Goal: Task Accomplishment & Management: Use online tool/utility

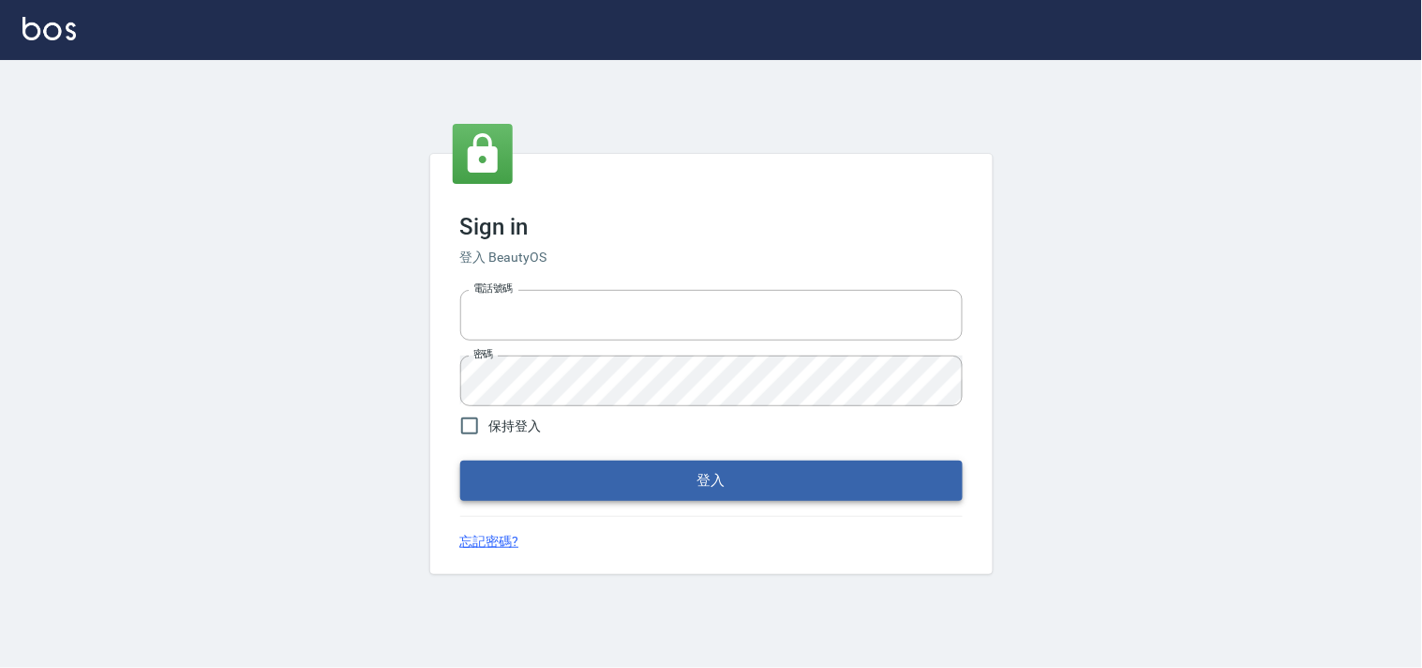
type input "28261007"
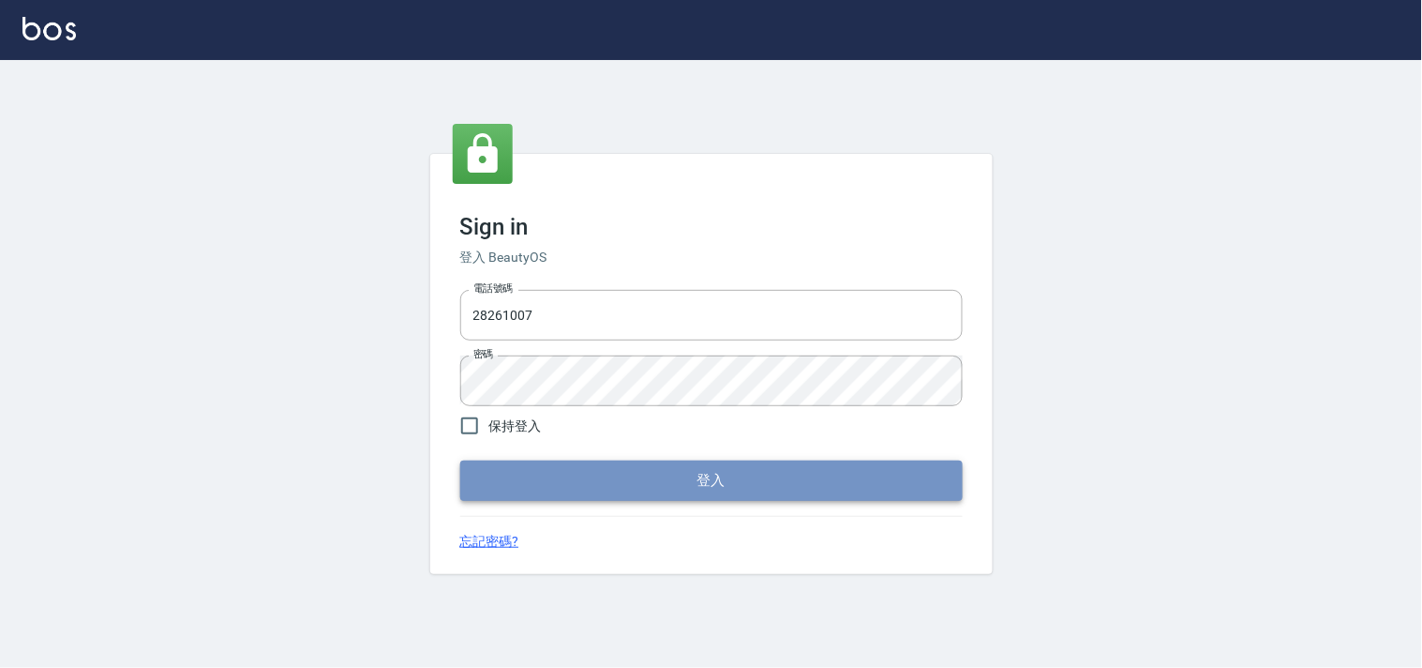
click at [755, 485] on button "登入" at bounding box center [711, 479] width 503 height 39
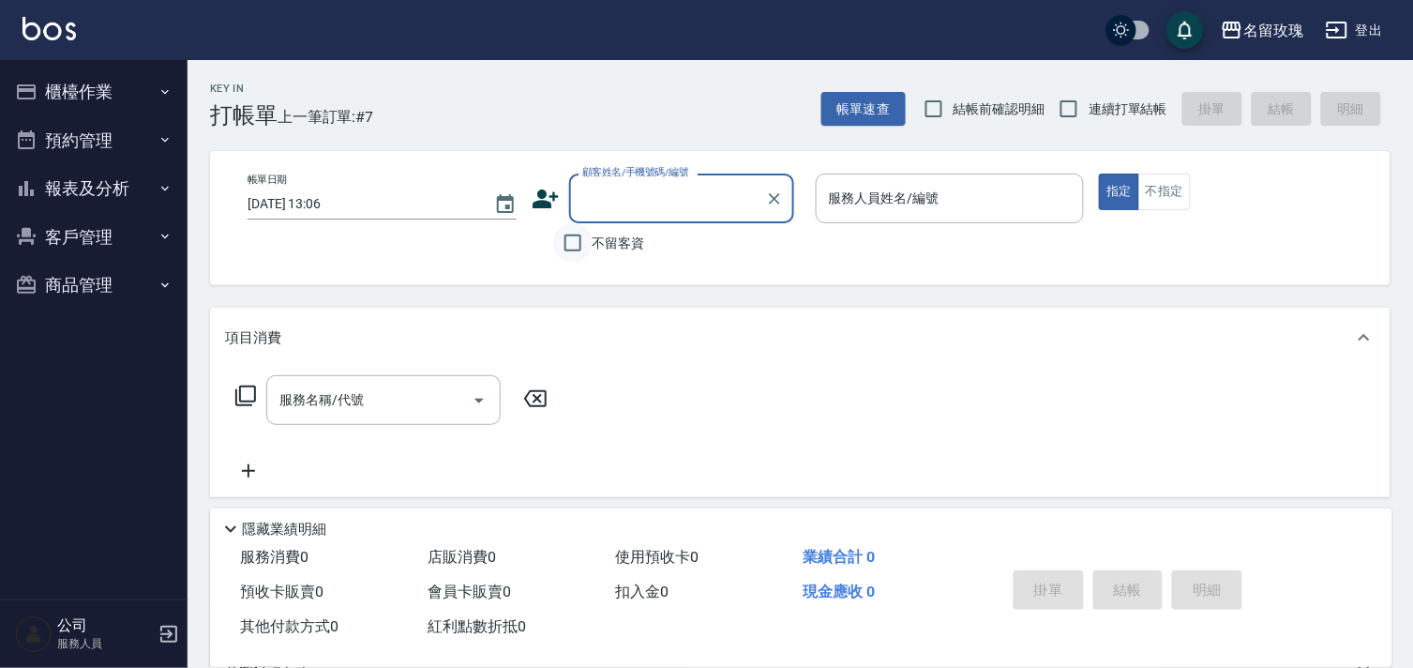
click at [569, 241] on input "不留客資" at bounding box center [572, 242] width 39 height 39
checkbox input "true"
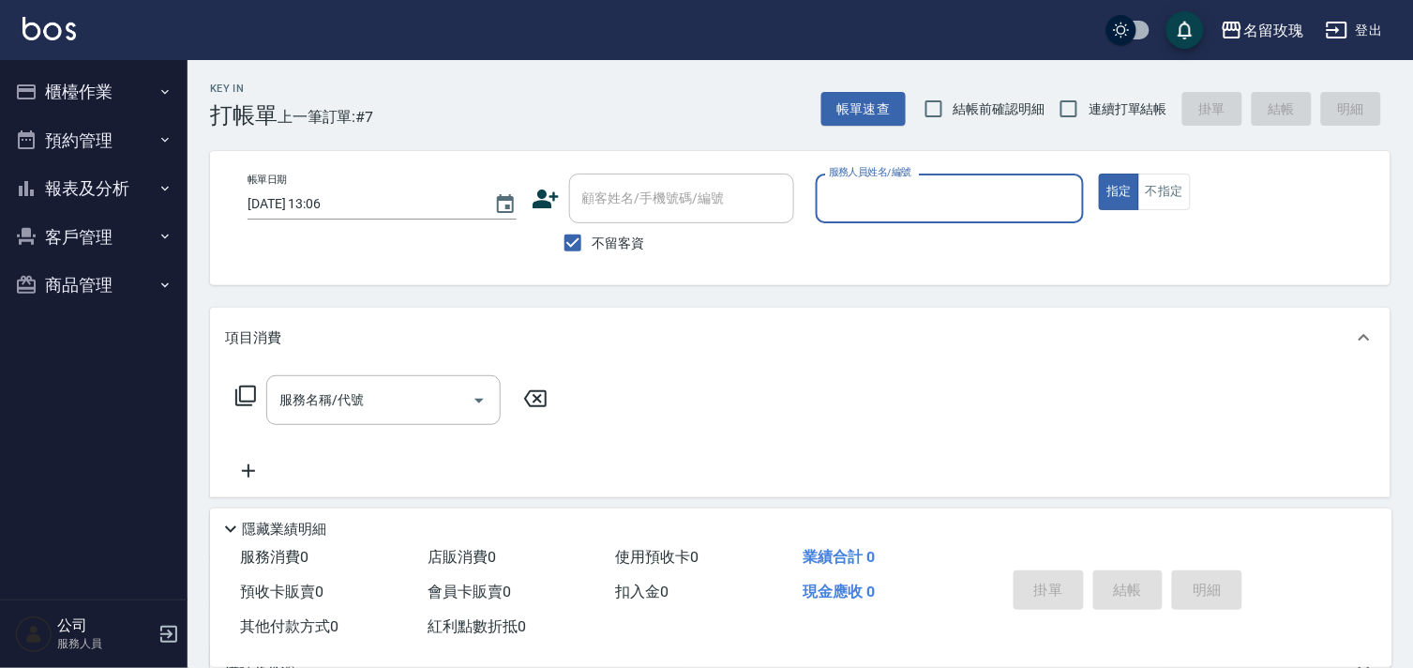
click at [855, 185] on input "服務人員姓名/編號" at bounding box center [950, 198] width 252 height 33
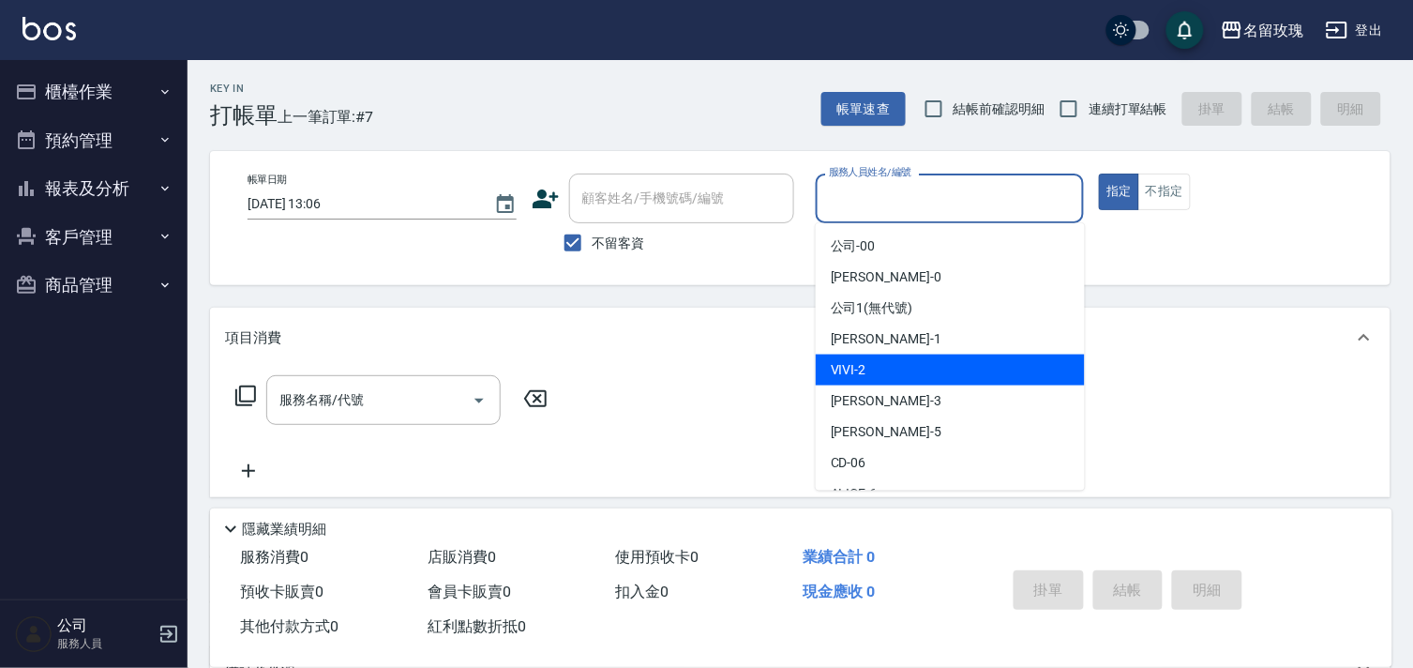
click at [725, 344] on div "項目消費" at bounding box center [789, 338] width 1128 height 20
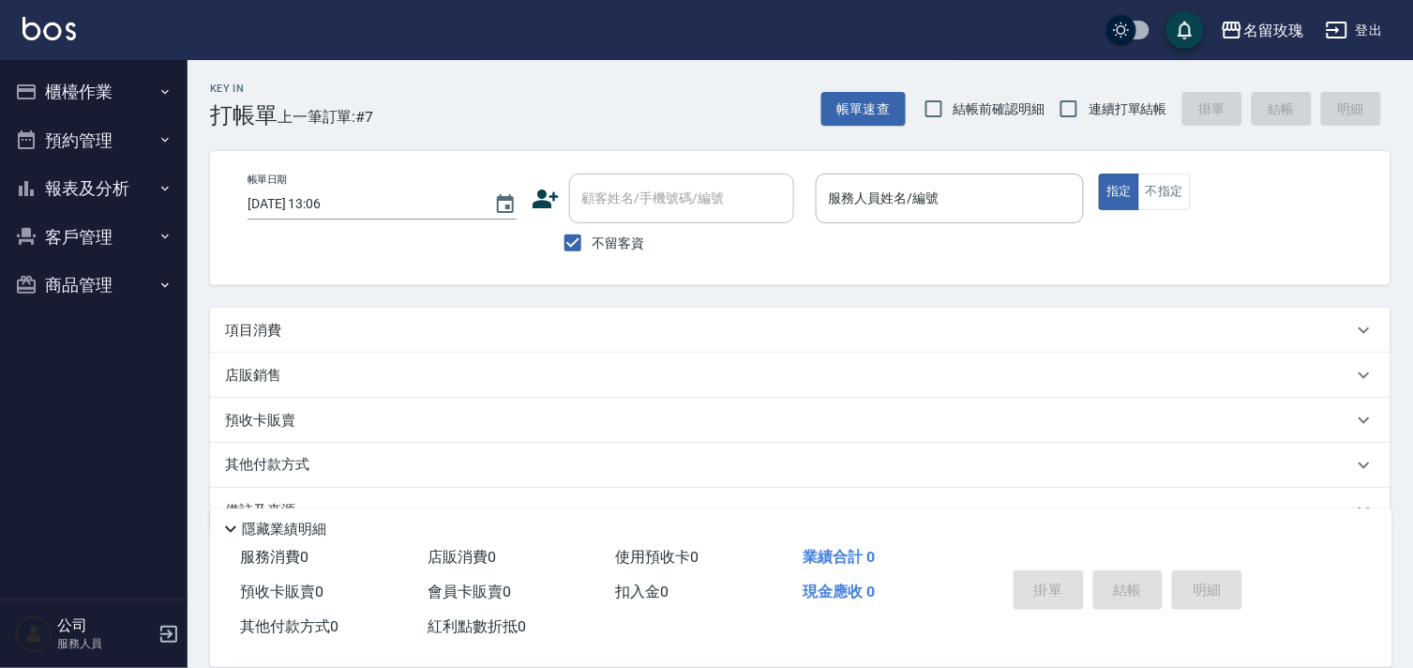
click at [1370, 22] on button "登出" at bounding box center [1354, 30] width 72 height 35
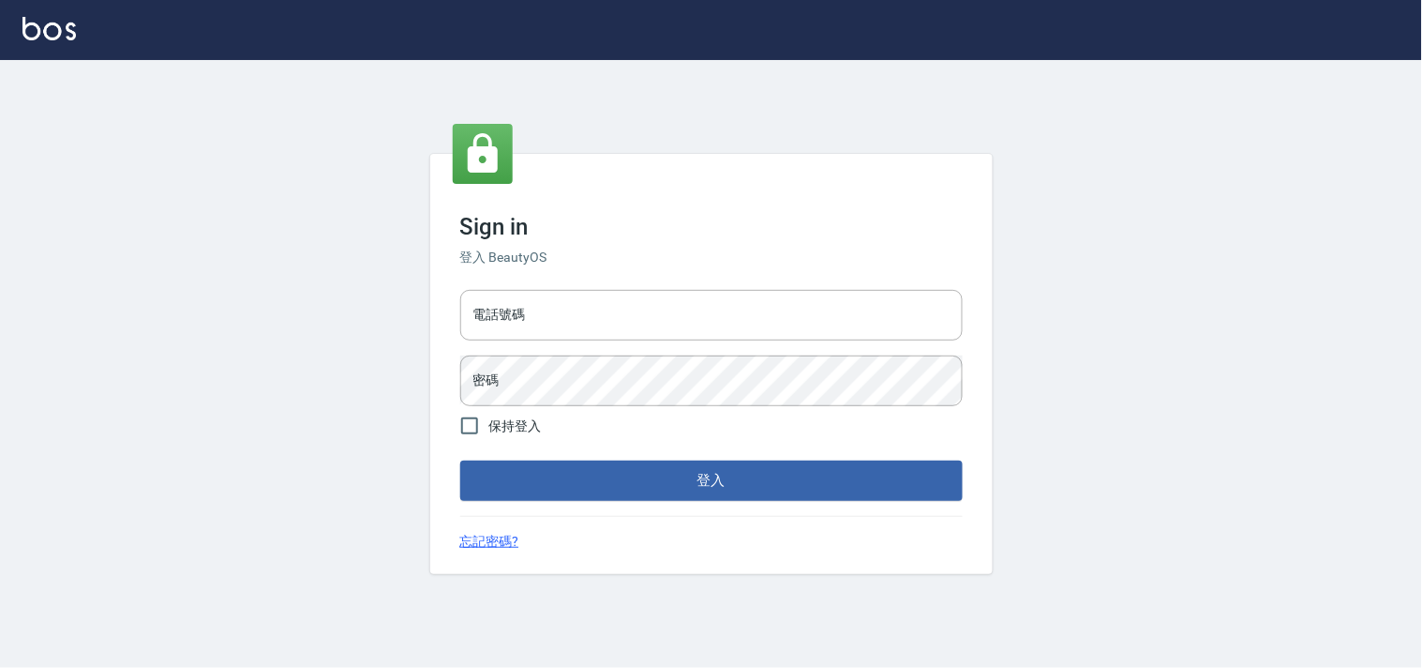
type input "28261007"
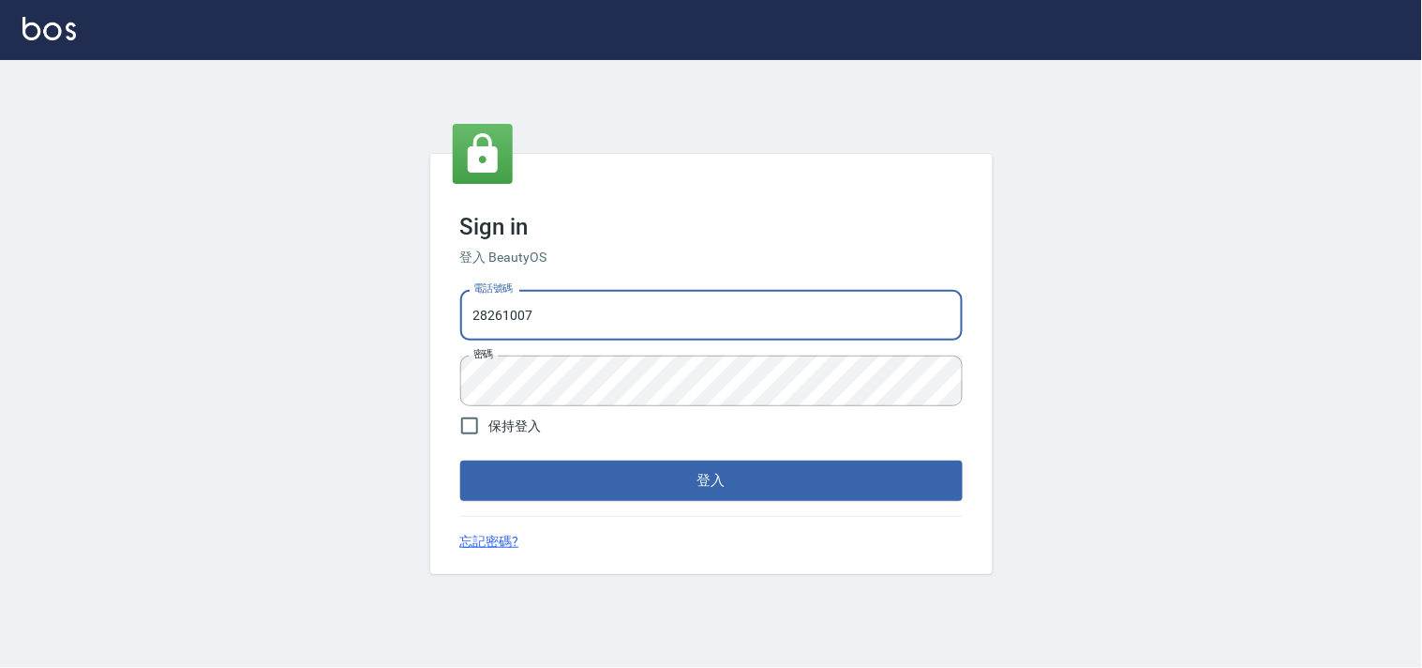
click at [683, 322] on input "28261007" at bounding box center [711, 315] width 503 height 51
type input "28362778"
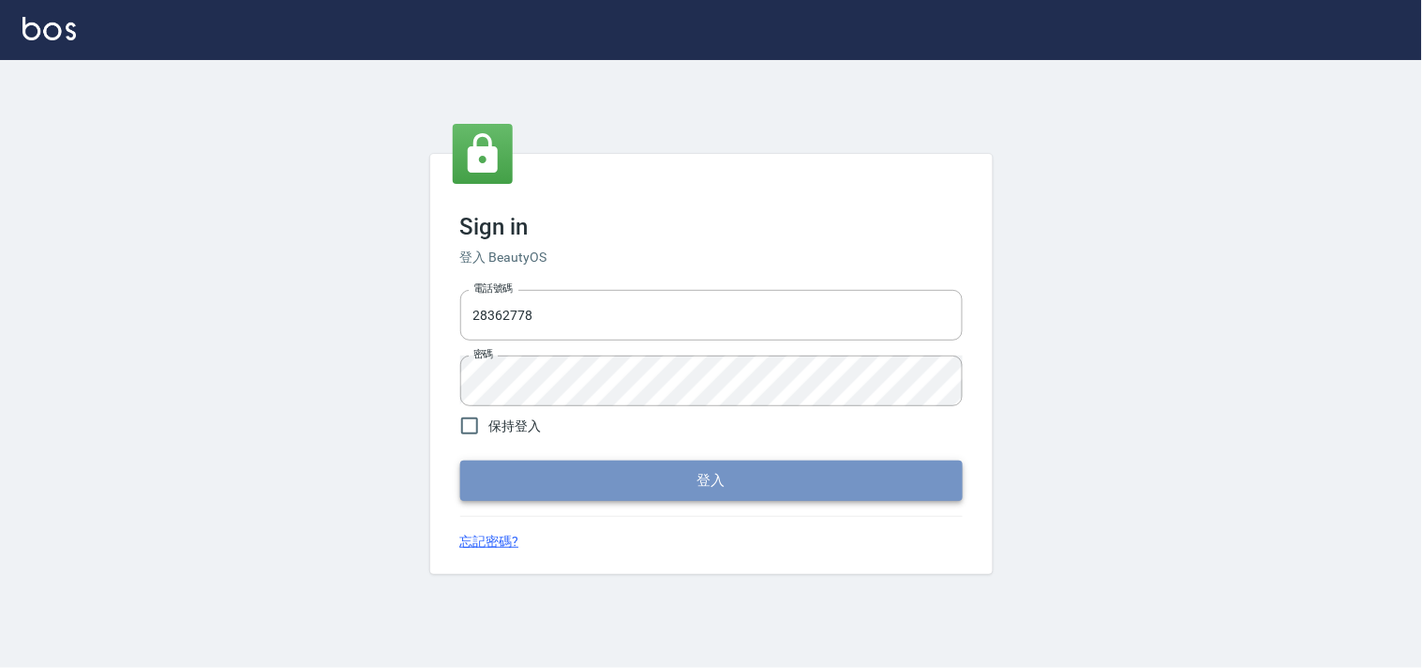
click at [735, 483] on button "登入" at bounding box center [711, 479] width 503 height 39
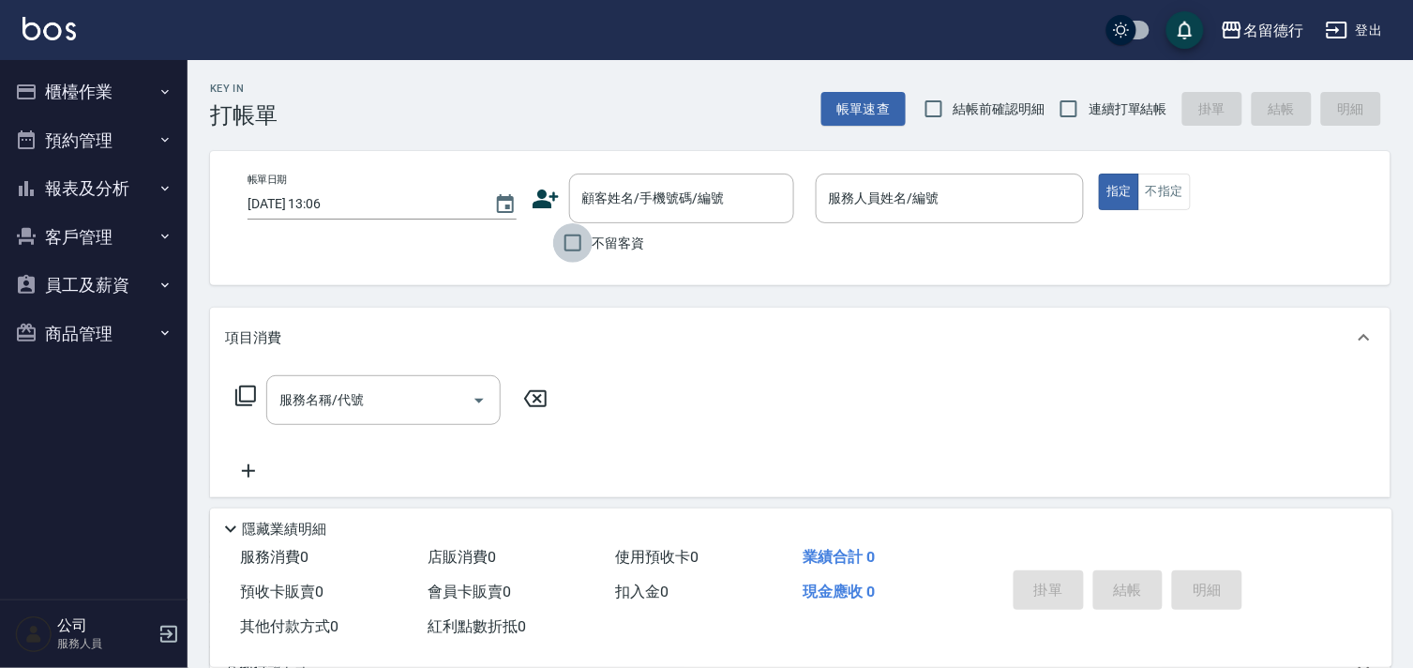
click at [577, 244] on input "不留客資" at bounding box center [572, 242] width 39 height 39
checkbox input "true"
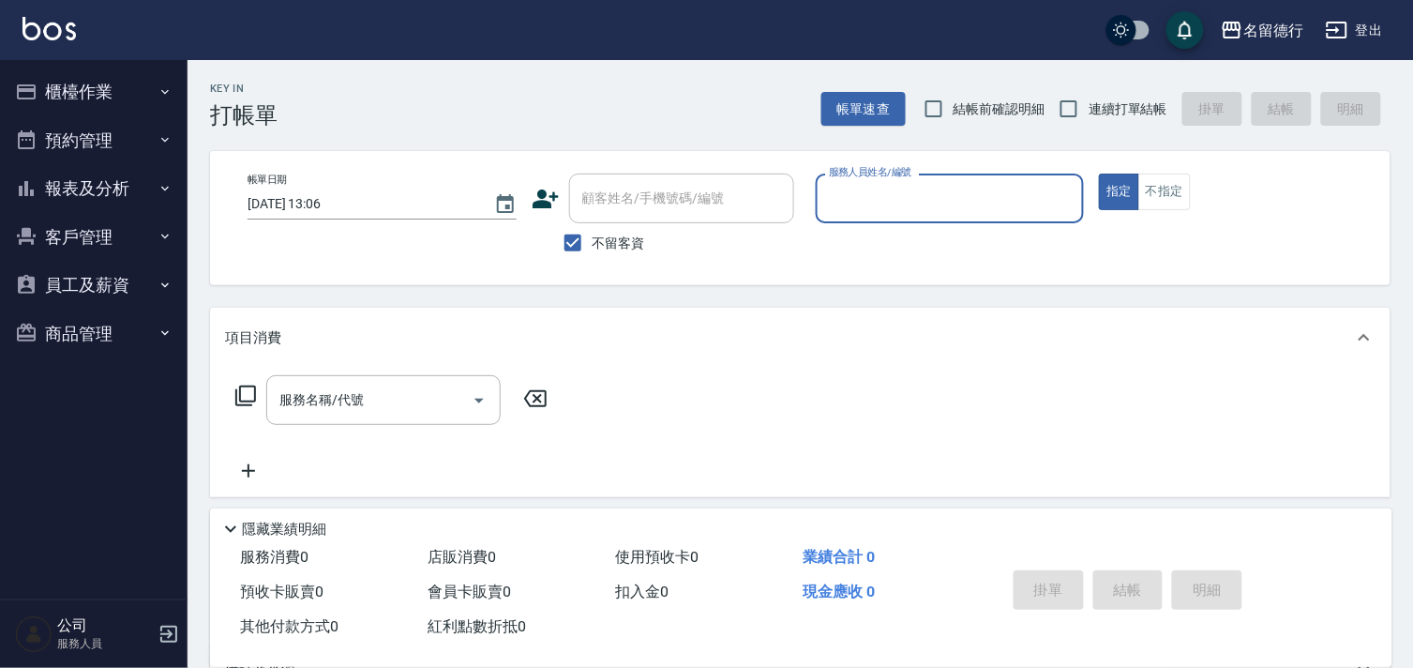
click at [866, 200] on input "服務人員姓名/編號" at bounding box center [950, 198] width 252 height 33
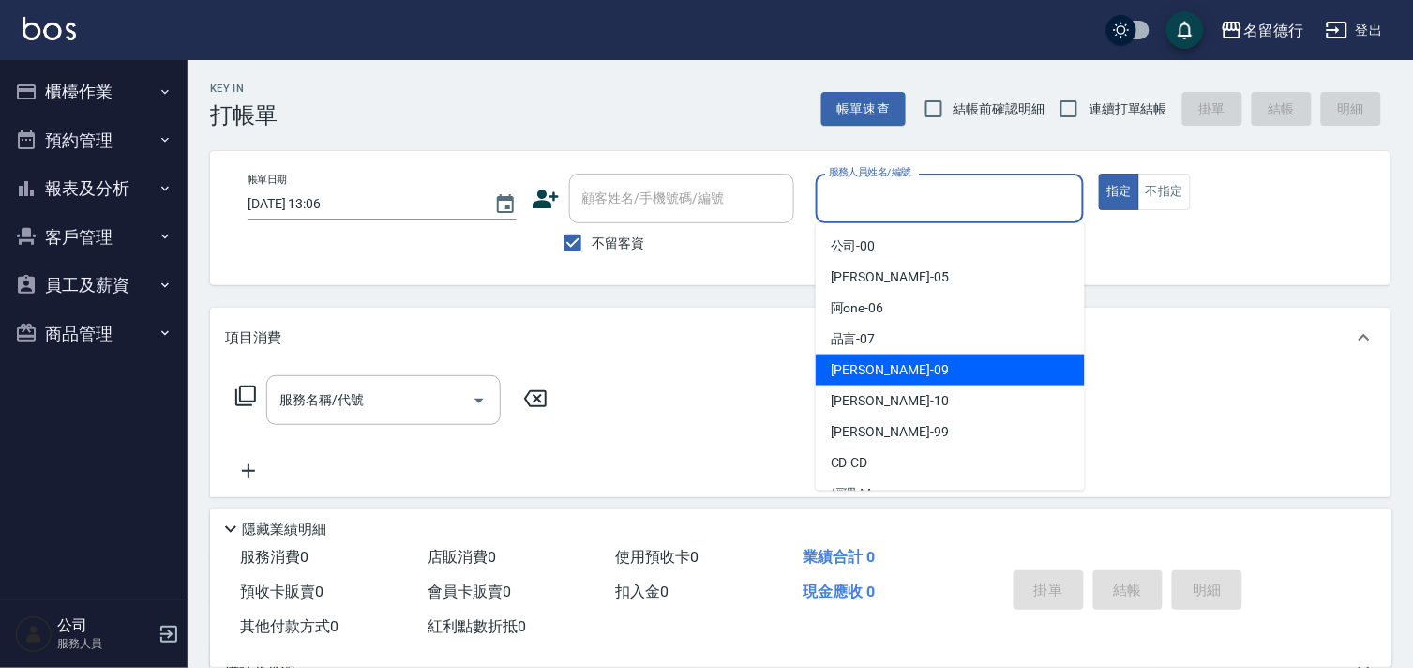
click at [828, 364] on div "TINA -09" at bounding box center [950, 369] width 269 height 31
type input "TINA-09"
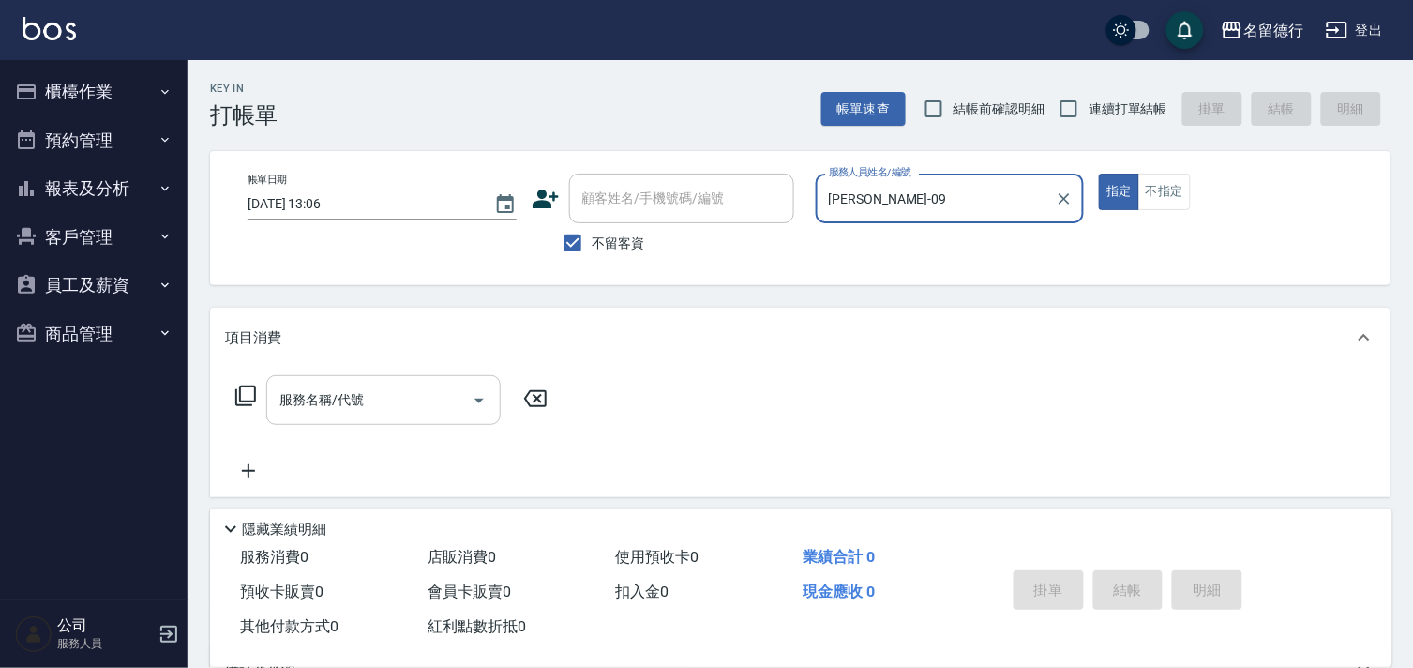
click at [375, 386] on input "服務名稱/代號" at bounding box center [369, 399] width 189 height 33
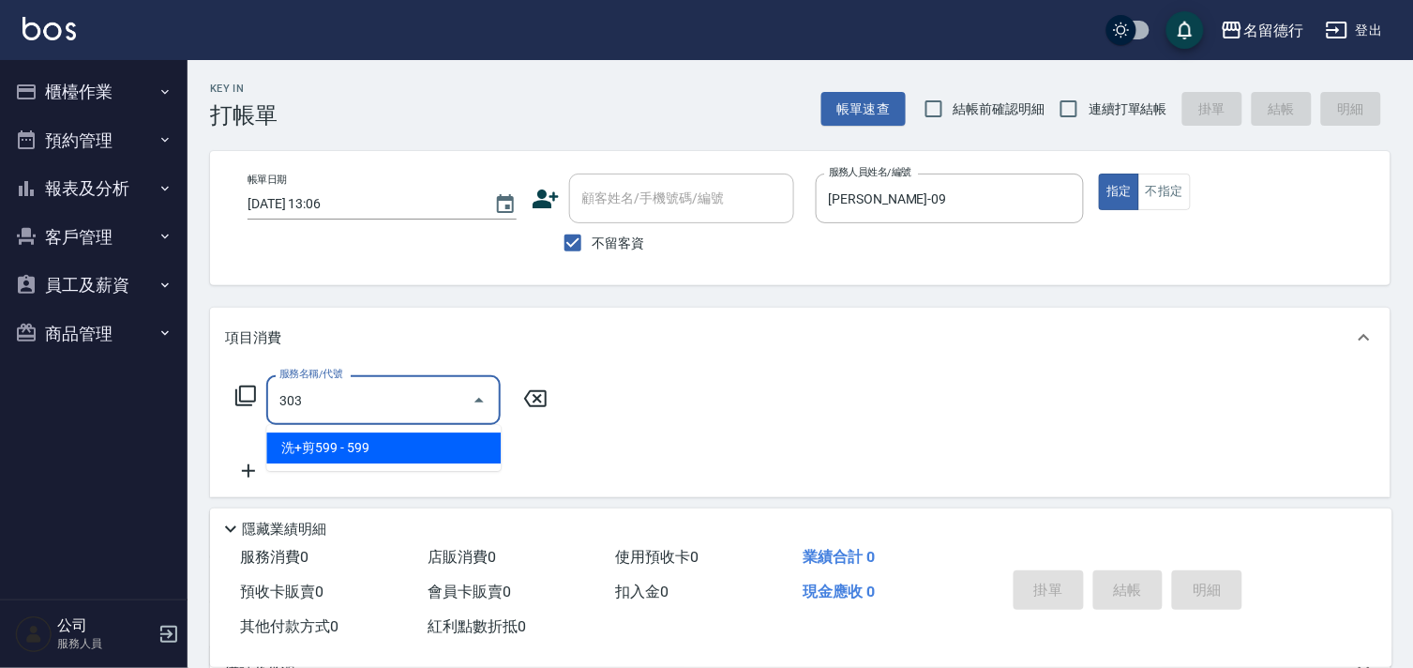
click at [373, 451] on span "洗+剪599 - 599" at bounding box center [383, 447] width 234 height 31
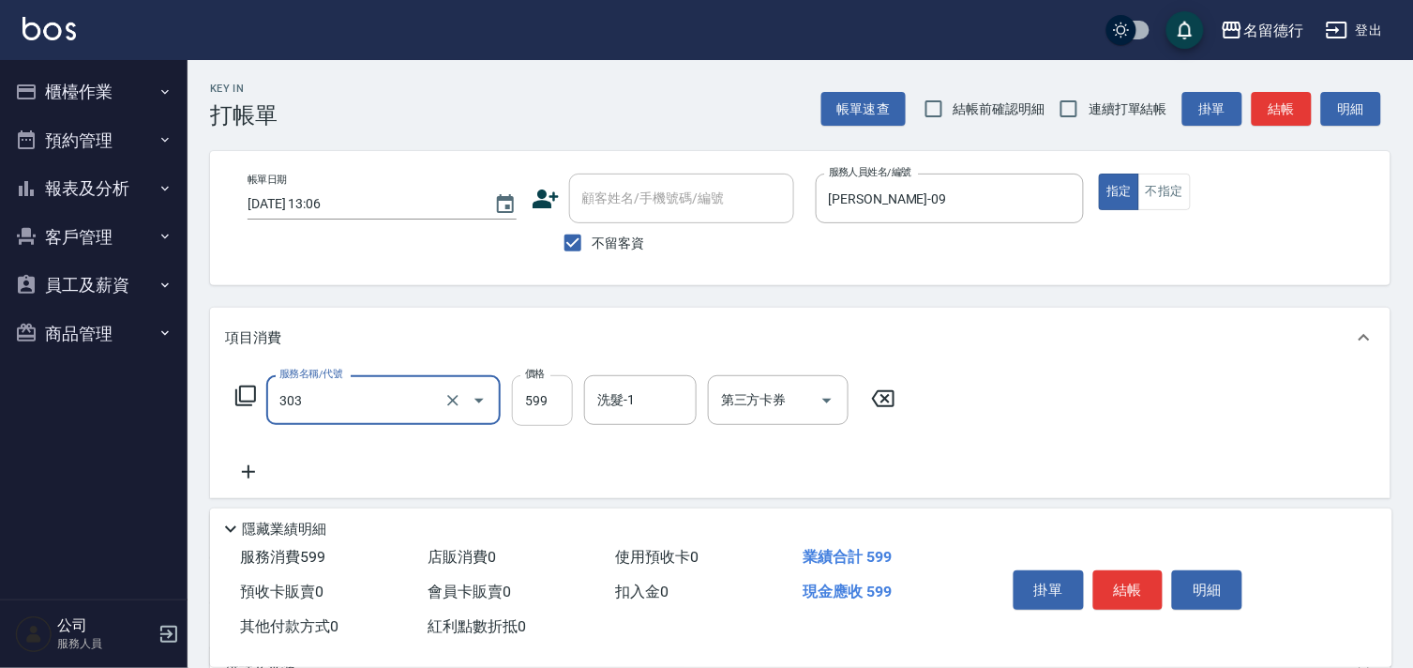
type input "洗+剪599(303)"
click at [549, 406] on input "599" at bounding box center [542, 400] width 61 height 51
type input "800"
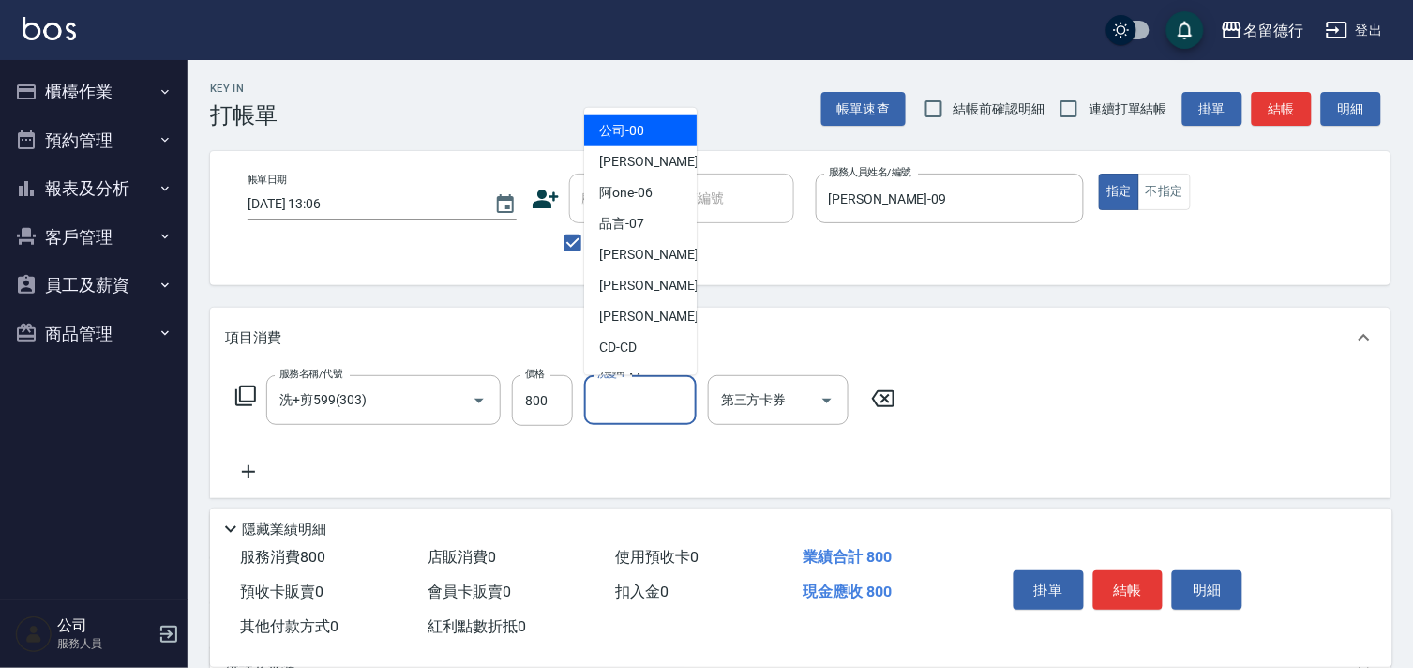
click at [638, 398] on input "洗髮-1" at bounding box center [641, 399] width 96 height 33
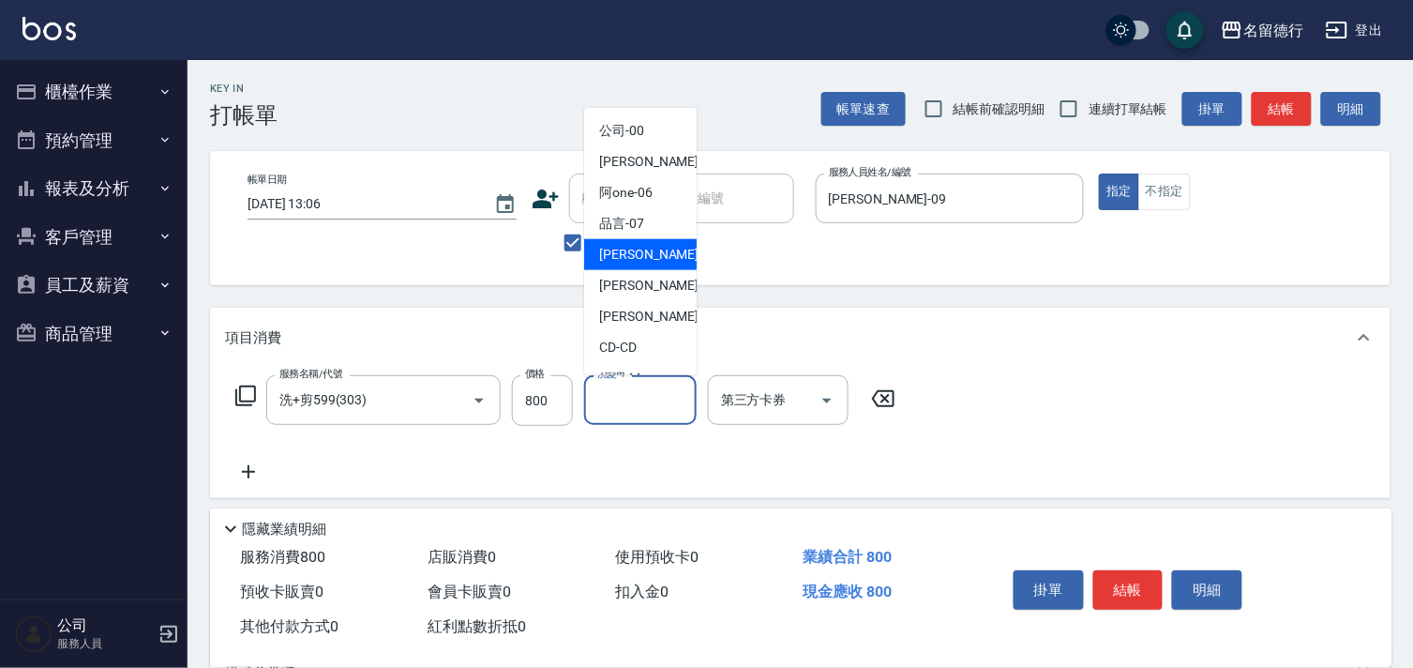
click at [619, 248] on span "TINA -09" at bounding box center [658, 255] width 118 height 20
type input "TINA-09"
